Goal: Communication & Community: Answer question/provide support

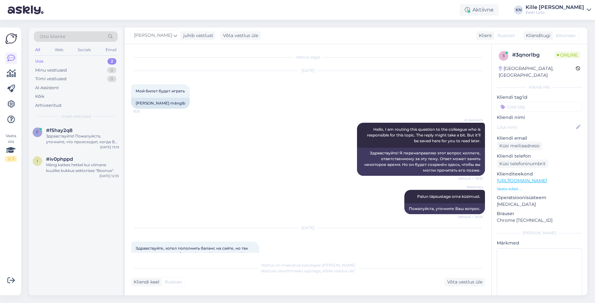
click at [54, 60] on div "Uus 2" at bounding box center [76, 61] width 84 height 9
click at [81, 145] on div "f #f5hay2q8 Здравствуйте! Пожалуйста, уточните, что происходит, когда Вы открыв…" at bounding box center [76, 137] width 94 height 29
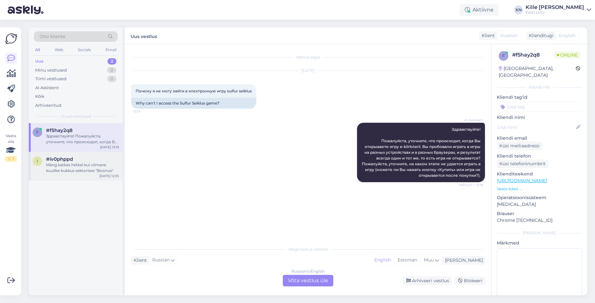
click at [85, 161] on div "#iv0phppd" at bounding box center [82, 159] width 73 height 6
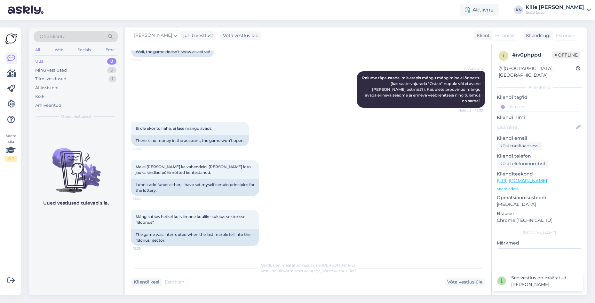
scroll to position [192, 0]
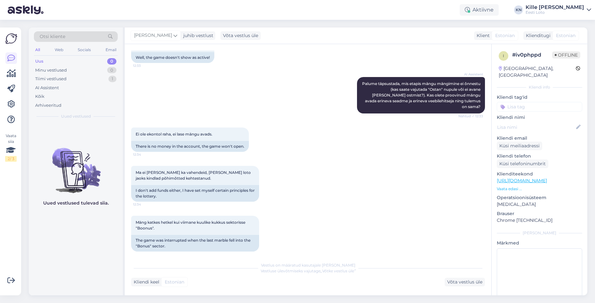
click at [62, 61] on div "Uus 0" at bounding box center [76, 61] width 84 height 9
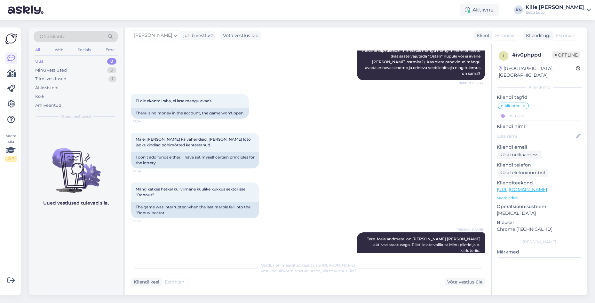
scroll to position [220, 0]
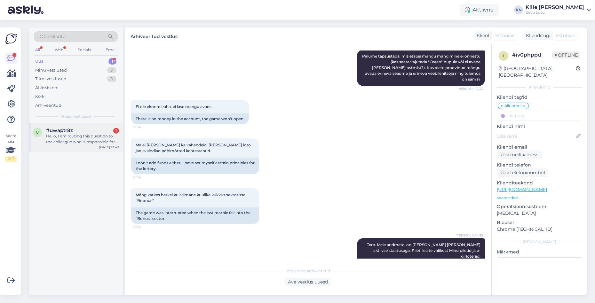
click at [82, 141] on div "Hello, I am routing this question to the colleague who is responsible for this …" at bounding box center [82, 139] width 73 height 12
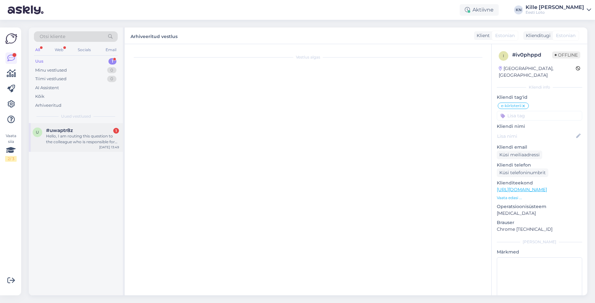
scroll to position [0, 0]
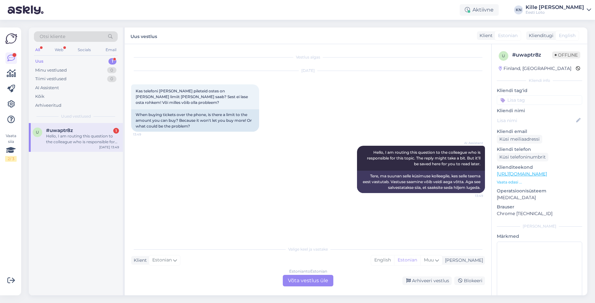
click at [81, 36] on div "Otsi kliente" at bounding box center [76, 36] width 84 height 11
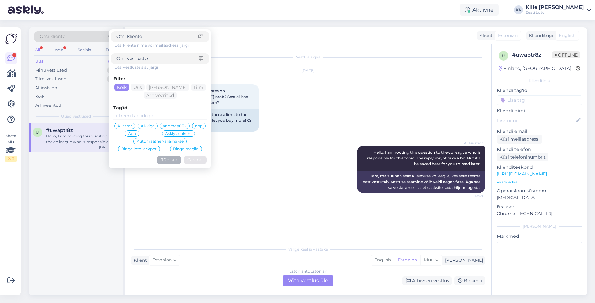
click at [118, 58] on input at bounding box center [157, 58] width 82 height 7
type input "m-loto"
click at [199, 158] on button "Otsing" at bounding box center [194, 160] width 23 height 8
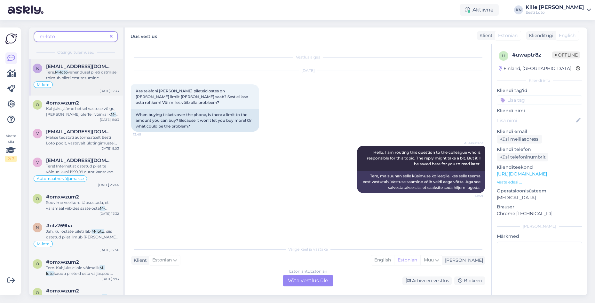
click at [58, 65] on span "[EMAIL_ADDRESS][DOMAIN_NAME]" at bounding box center [79, 67] width 66 height 6
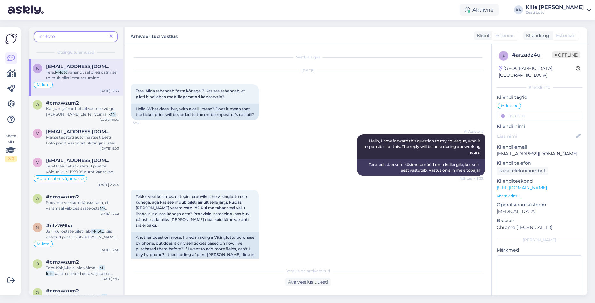
scroll to position [65, 0]
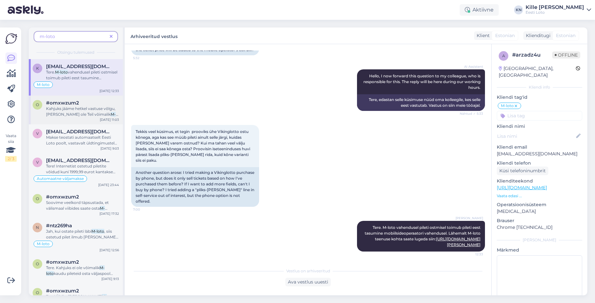
click at [60, 107] on span "Kahjuks jääme hetkel vastuse võlgu, [PERSON_NAME] ole Teil võimalik" at bounding box center [80, 111] width 69 height 11
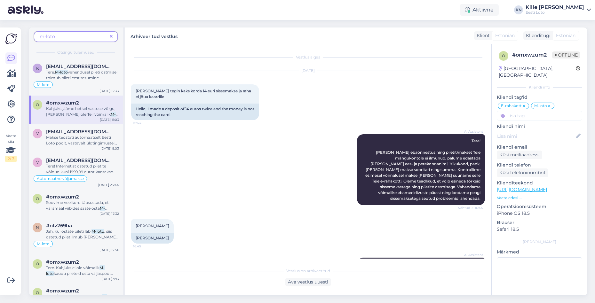
scroll to position [2551, 0]
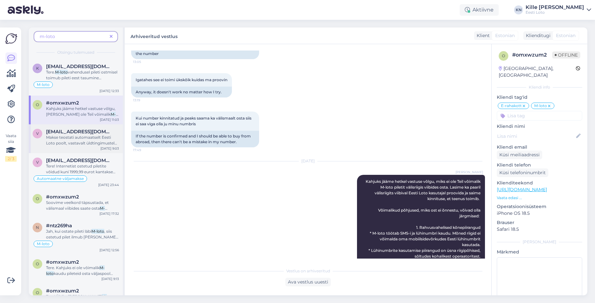
click at [65, 133] on span "[EMAIL_ADDRESS][DOMAIN_NAME]" at bounding box center [79, 132] width 66 height 6
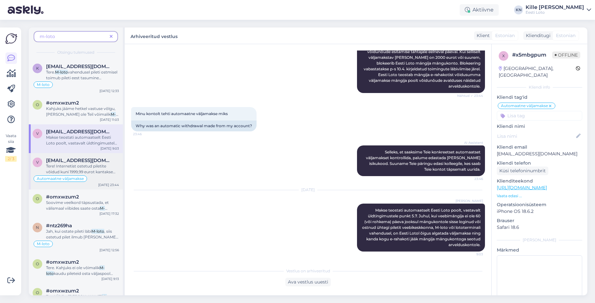
click at [74, 158] on span "[EMAIL_ADDRESS][DOMAIN_NAME]" at bounding box center [79, 161] width 66 height 6
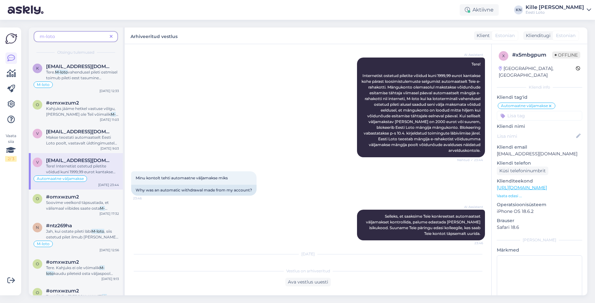
scroll to position [21, 0]
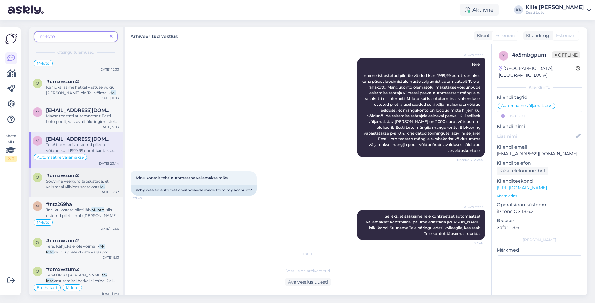
click at [76, 177] on span "#omxwzum2" at bounding box center [62, 176] width 33 height 6
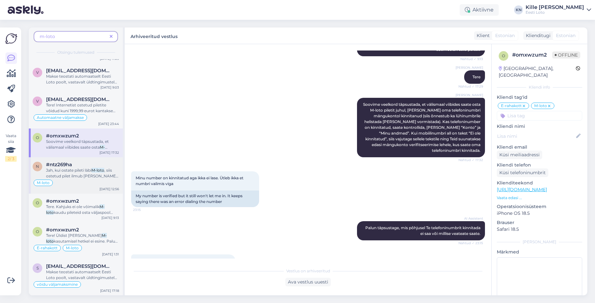
scroll to position [62, 0]
click at [76, 177] on span ", siis ostetud pilet ilmub [PERSON_NAME] mängukontole." at bounding box center [82, 175] width 72 height 16
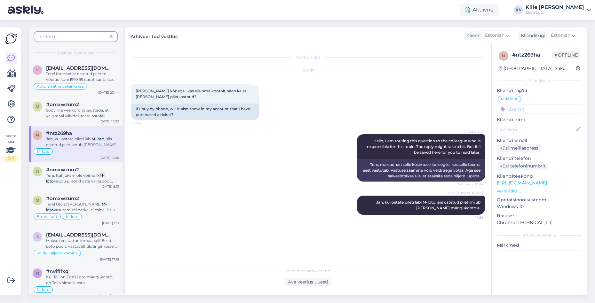
scroll to position [93, 0]
click at [76, 177] on span "Tere. Kahjuks ei ole võimalik" at bounding box center [72, 175] width 53 height 5
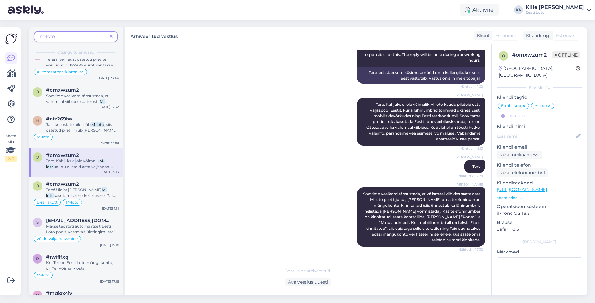
scroll to position [108, 0]
click at [76, 183] on span "#omxwzum2" at bounding box center [62, 183] width 33 height 6
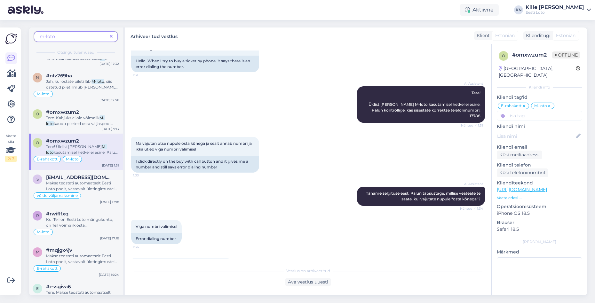
scroll to position [155, 0]
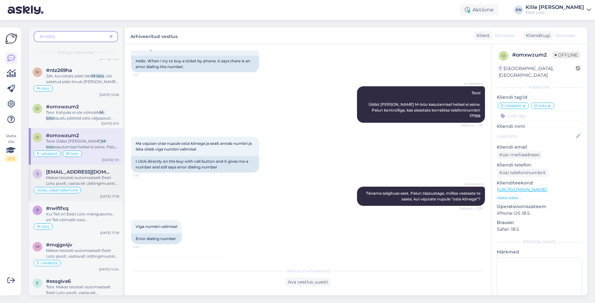
click at [77, 189] on span "võidu väljamaksmine" at bounding box center [57, 190] width 41 height 4
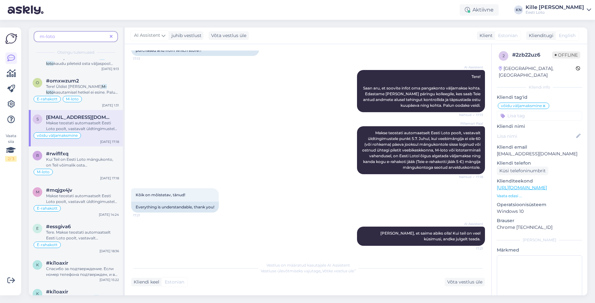
scroll to position [213, 0]
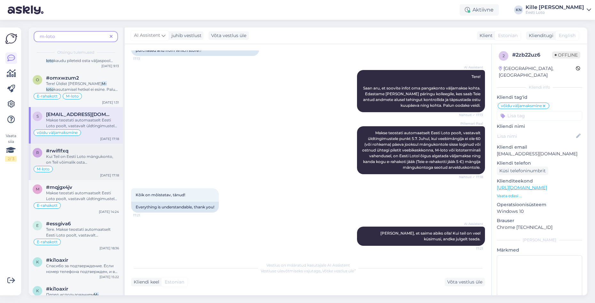
click at [94, 168] on div "M-loto" at bounding box center [76, 169] width 86 height 8
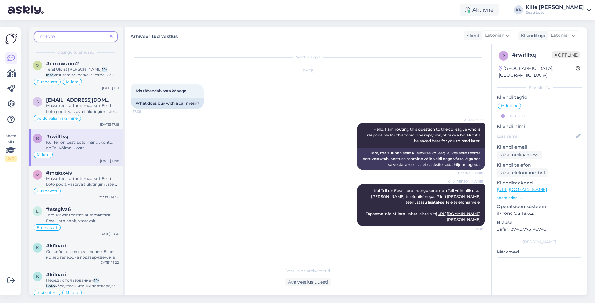
scroll to position [230, 0]
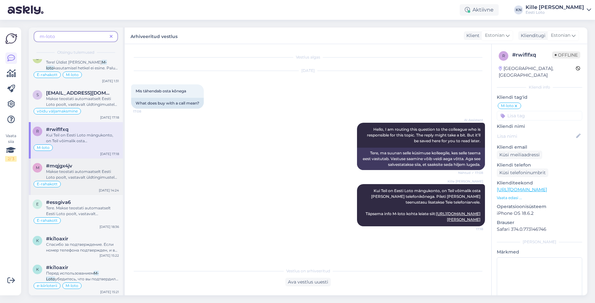
click at [82, 176] on span "Makse teostati automaatselt Eesti Loto poolt, vastavalt üldtingimustele punkt 5…" at bounding box center [81, 188] width 71 height 39
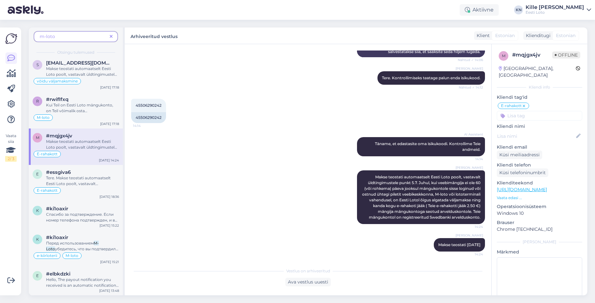
scroll to position [272, 0]
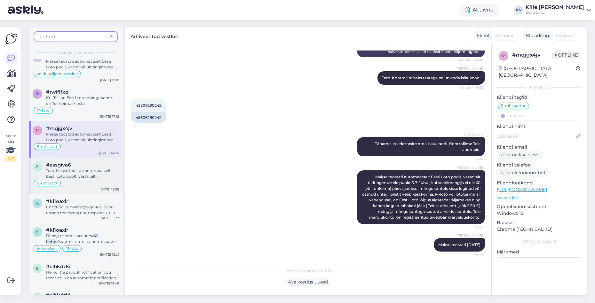
click at [77, 172] on span "Tere. Makse teostati automaatselt Eesti Loto poolt, vastavalt üldtingimustele p…" at bounding box center [81, 187] width 70 height 39
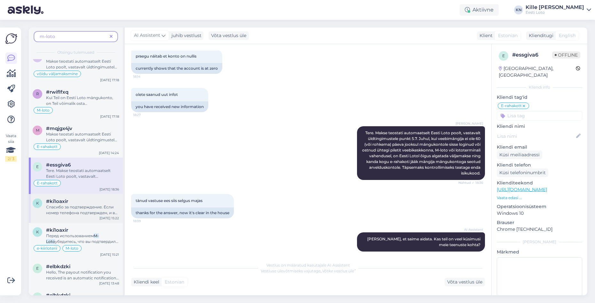
click at [66, 208] on span "Спасибо за подтверждение. Если номер телефона подтвержден, и вы согласились с о…" at bounding box center [82, 216] width 72 height 22
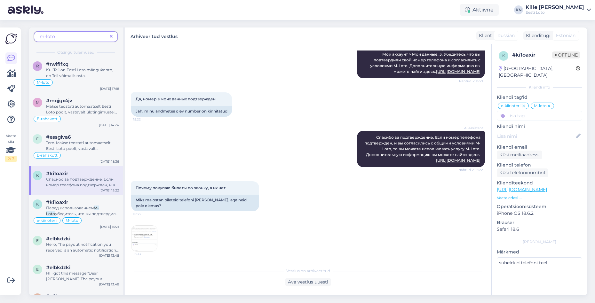
scroll to position [308, 0]
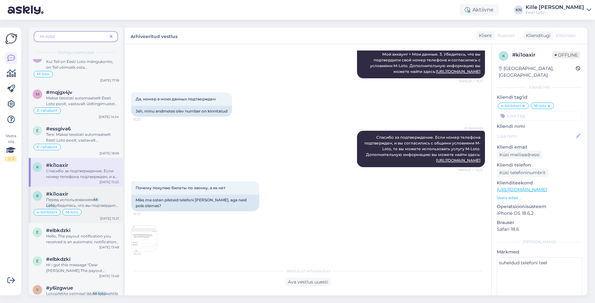
click at [95, 206] on span "убедитесь, что вы подтвердили свой номер телефона в игровом аккаунте и согласил…" at bounding box center [82, 214] width 72 height 22
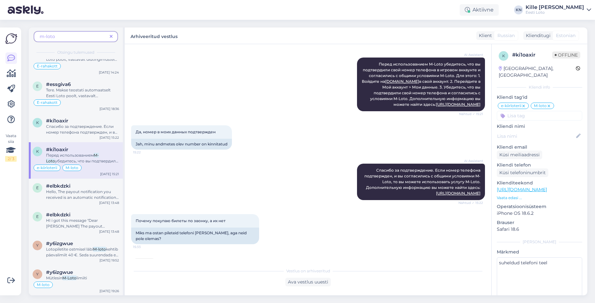
scroll to position [353, 0]
click at [91, 198] on span "Hello, The payout notification you received is an automatic notification from E…" at bounding box center [82, 214] width 73 height 51
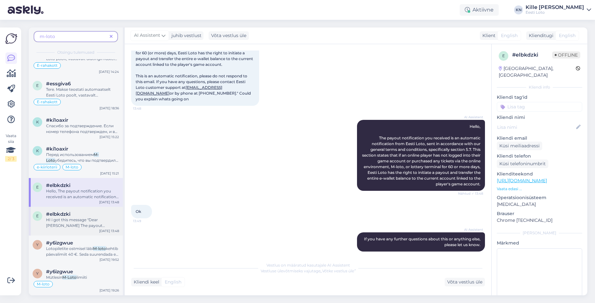
click at [82, 221] on span "HI i got this message "Dear [PERSON_NAME] The payout notification has been sent…" at bounding box center [81, 248] width 70 height 62
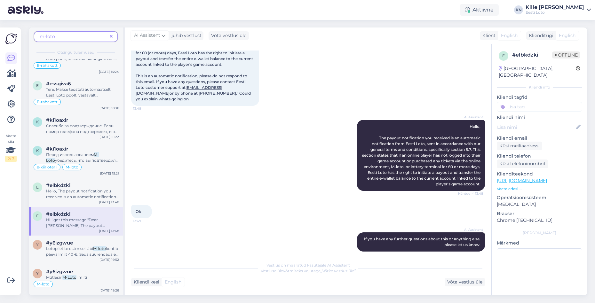
scroll to position [0, 0]
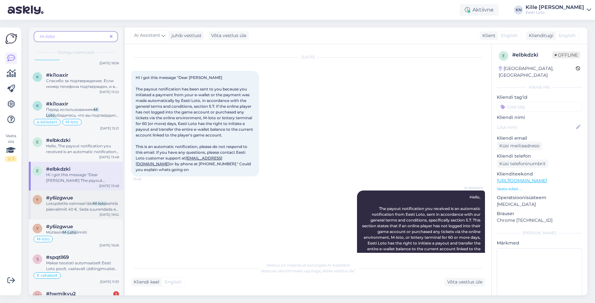
click at [80, 208] on span "kehtib päevalimiit 40 €. Seda suurendada ei ole võimalik." at bounding box center [82, 209] width 72 height 16
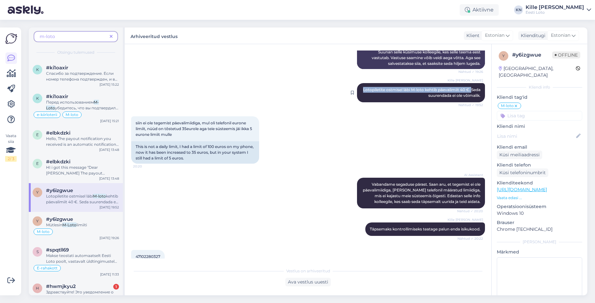
drag, startPoint x: 480, startPoint y: 89, endPoint x: 370, endPoint y: 91, distance: 110.3
click at [369, 91] on div "Kille Nevolihhin Lotopiletite ostmisel läbi M-loto kehtib päevalimiit 40 €. Sed…" at bounding box center [421, 92] width 128 height 19
copy span "Lotopiletite ostmisel läbi M-loto kehtib päevalimiit 40 €."
click at [14, 56] on icon at bounding box center [11, 58] width 8 height 8
click at [112, 38] on icon at bounding box center [111, 37] width 3 height 4
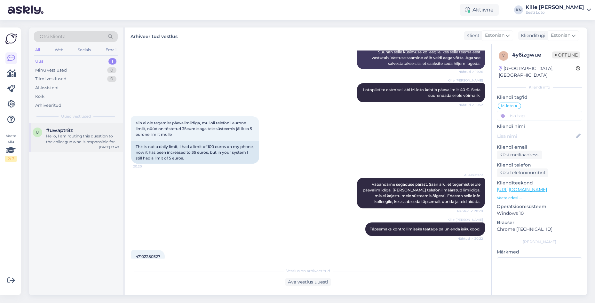
click at [78, 140] on div "Hello, I am routing this question to the colleague who is responsible for this …" at bounding box center [82, 139] width 73 height 12
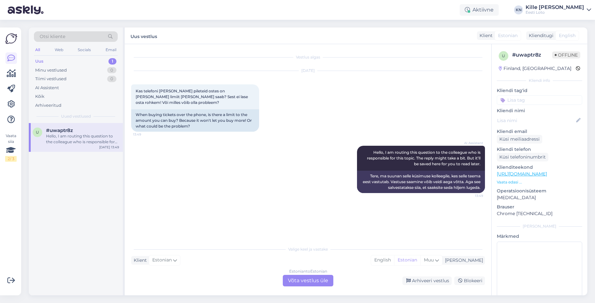
click at [307, 280] on div "Estonian to Estonian Võta vestlus üle" at bounding box center [308, 281] width 51 height 12
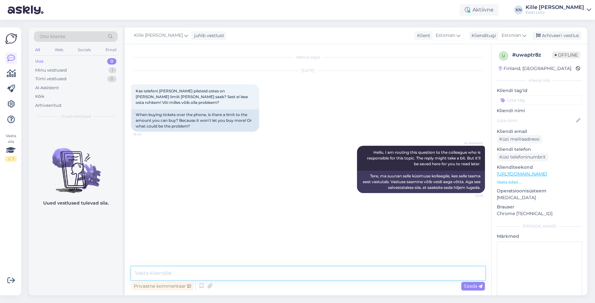
click at [275, 272] on textarea at bounding box center [308, 273] width 354 height 13
paste textarea "Lotopiletite ostmisel läbi M-loto kehtib päevalimiit 40 €."
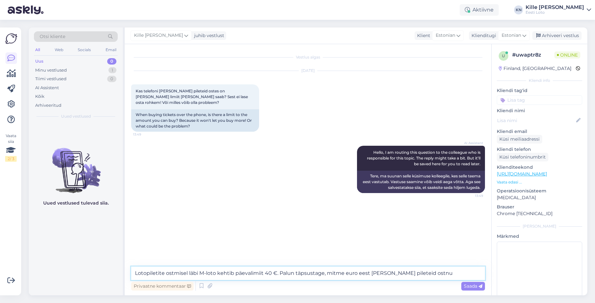
drag, startPoint x: 436, startPoint y: 271, endPoint x: 280, endPoint y: 275, distance: 156.1
click at [280, 275] on textarea "Lotopiletite ostmisel läbi M-loto kehtib päevalimiit 40 €. Palun täpsustage, mi…" at bounding box center [308, 273] width 354 height 13
type textarea "Lotopiletite ostmisel läbi M-loto kehtib päevalimiit 40 €."
click at [480, 282] on div "Saada" at bounding box center [473, 286] width 24 height 9
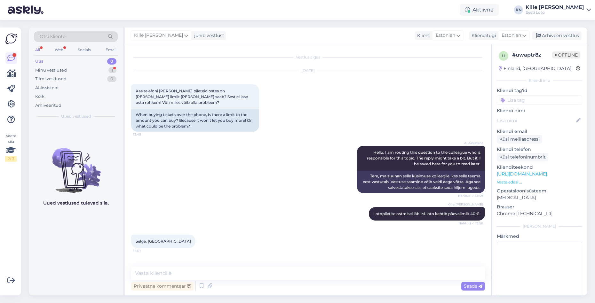
click at [514, 99] on input at bounding box center [538, 100] width 85 height 10
type input "m"
type input "m-loto"
click at [535, 117] on span "M-loto" at bounding box center [539, 118] width 13 height 4
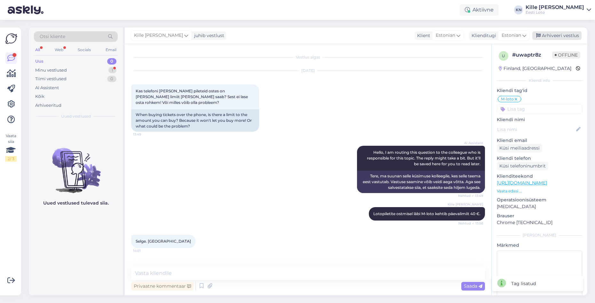
click at [556, 35] on div "Arhiveeri vestlus" at bounding box center [556, 35] width 49 height 9
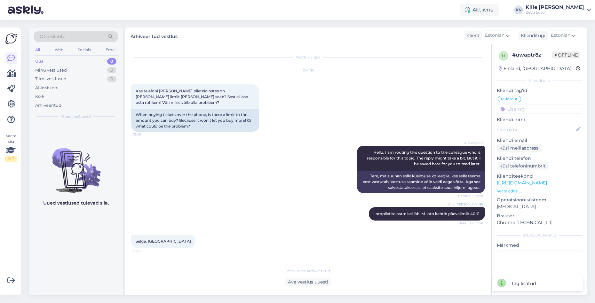
click at [54, 62] on div "Uus 0" at bounding box center [76, 61] width 84 height 9
